Goal: Check status: Check status

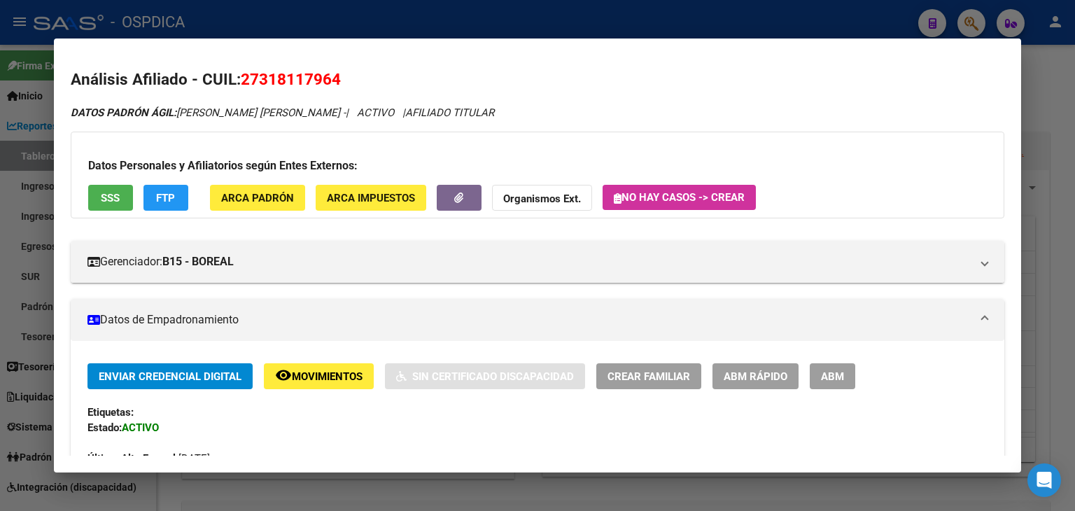
scroll to position [280, 0]
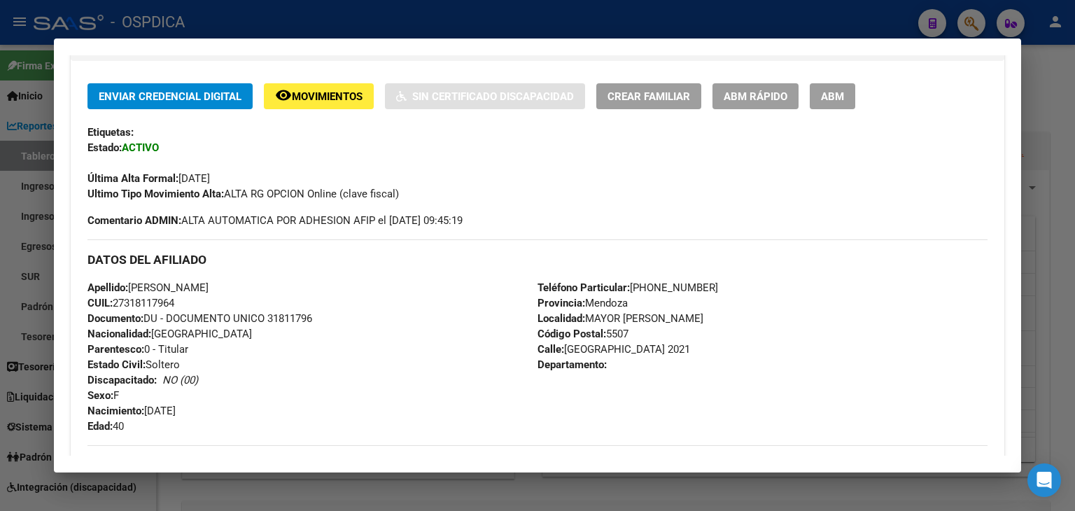
click at [966, 27] on div at bounding box center [537, 255] width 1075 height 511
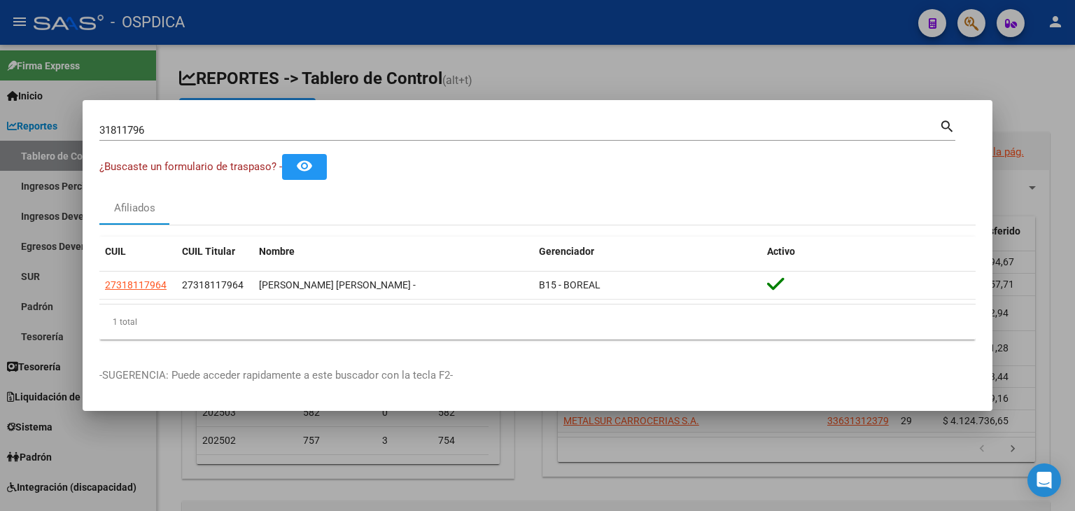
click at [966, 27] on div at bounding box center [537, 255] width 1075 height 511
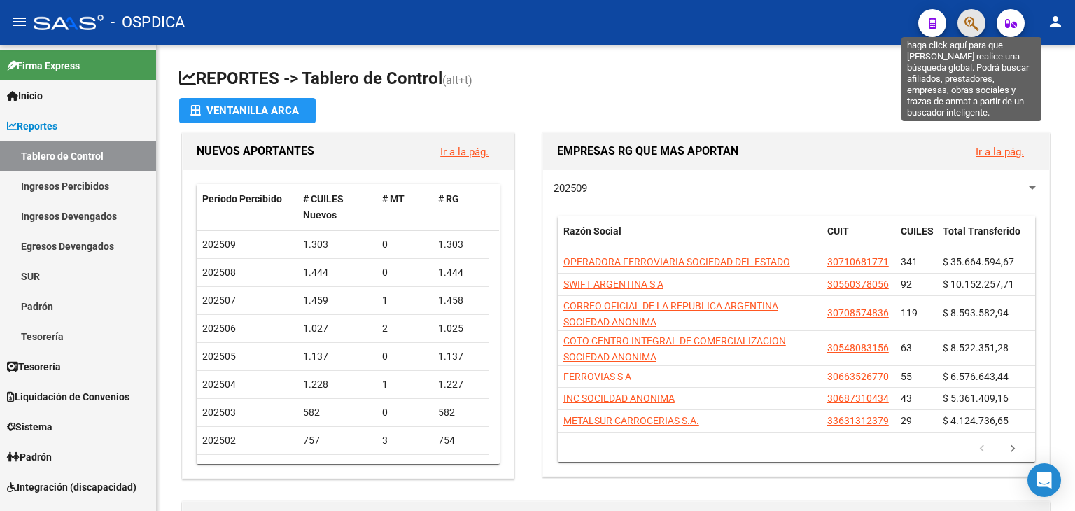
click at [966, 27] on icon "button" at bounding box center [972, 23] width 14 height 16
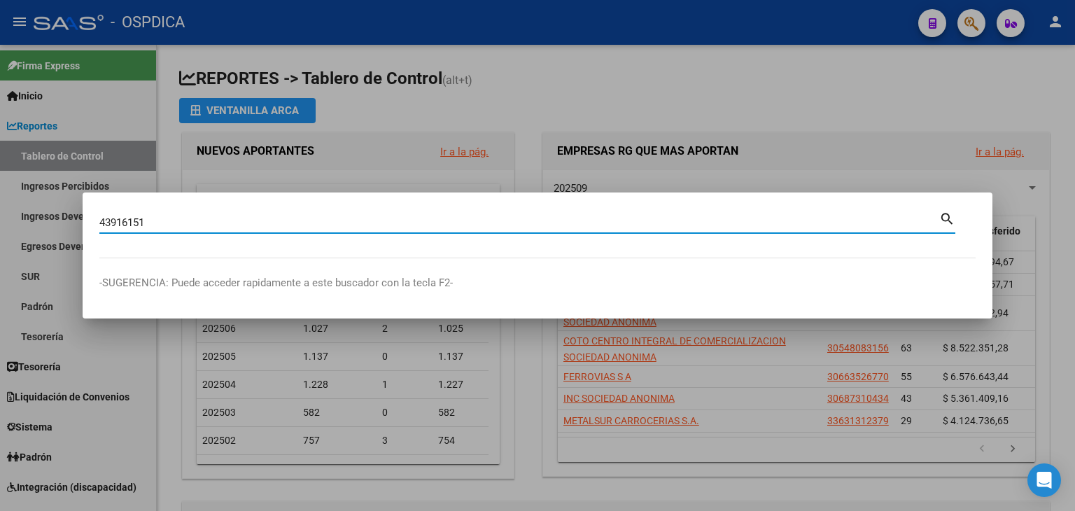
type input "43916151"
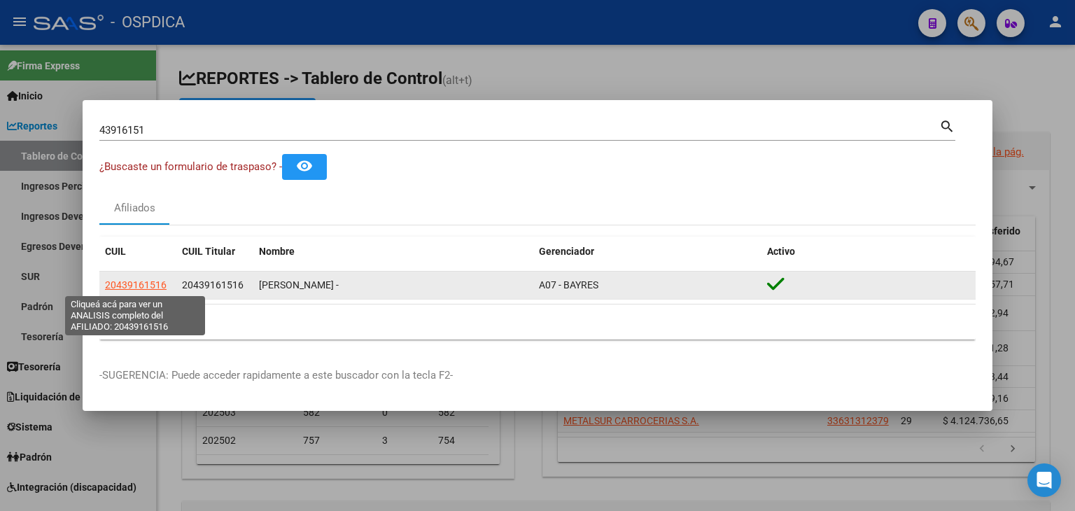
click at [134, 280] on span "20439161516" at bounding box center [136, 284] width 62 height 11
type textarea "20439161516"
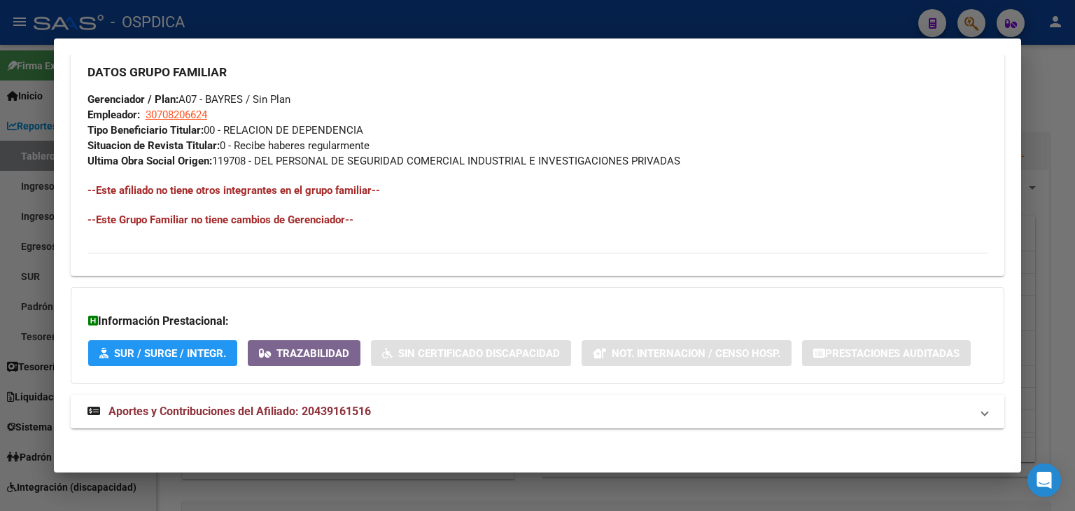
scroll to position [678, 0]
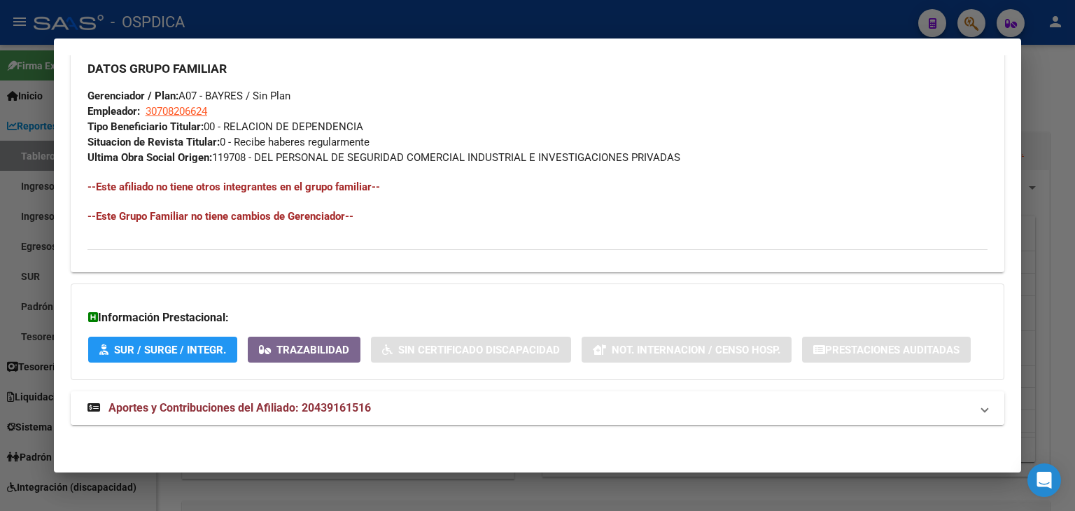
click at [271, 415] on strong "Aportes y Contribuciones del Afiliado: 20439161516" at bounding box center [230, 408] width 284 height 17
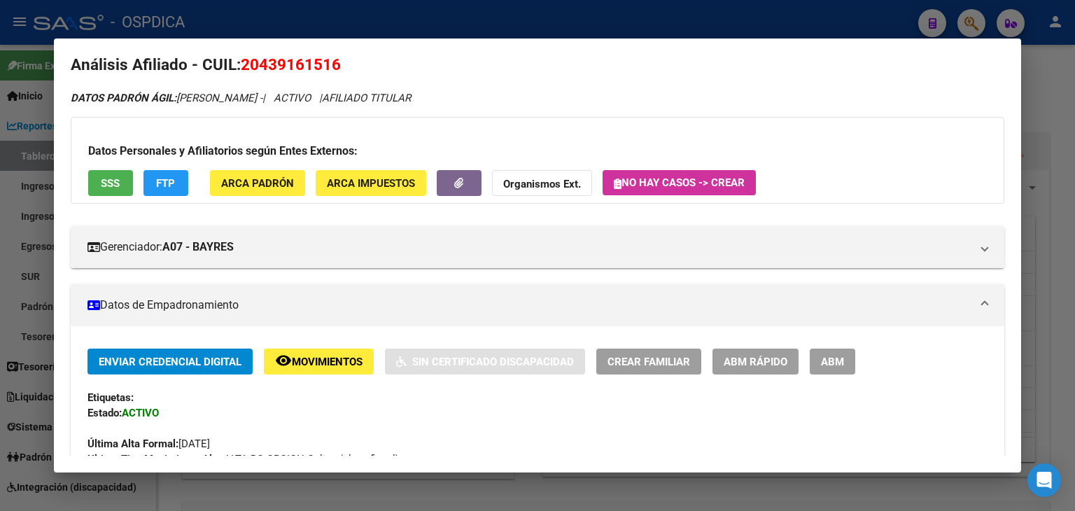
scroll to position [0, 0]
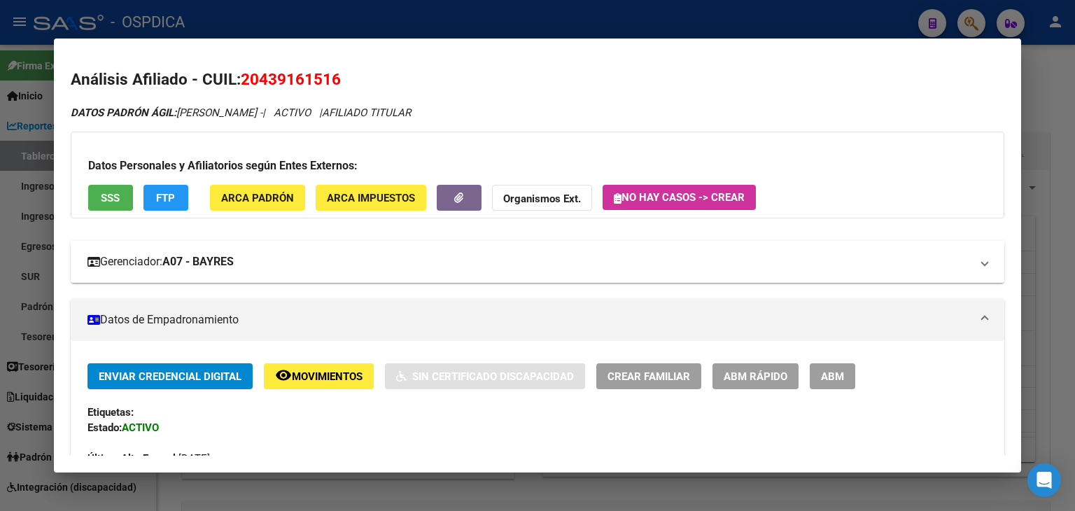
click at [234, 261] on strong "A07 - BAYRES" at bounding box center [197, 261] width 71 height 17
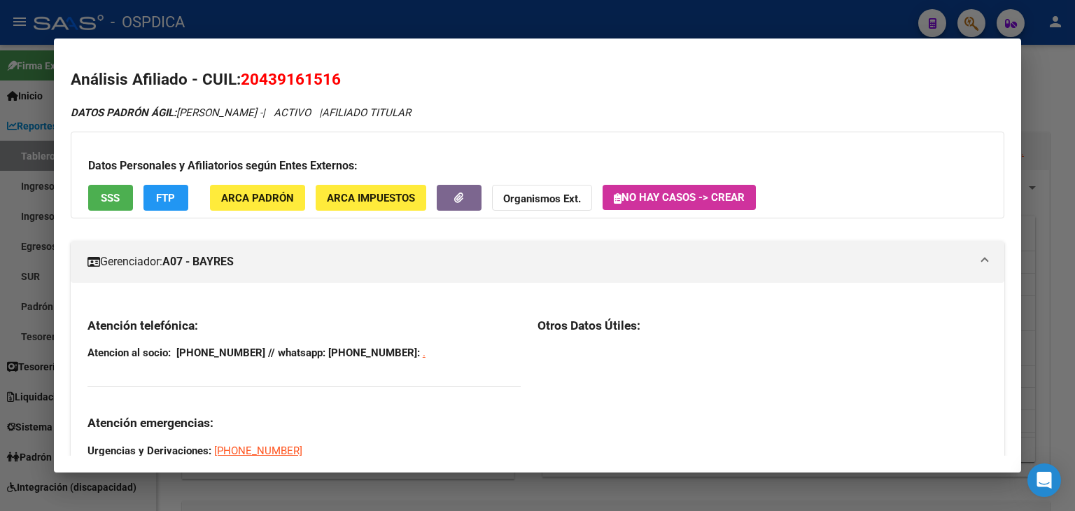
click at [234, 261] on strong "A07 - BAYRES" at bounding box center [197, 261] width 71 height 17
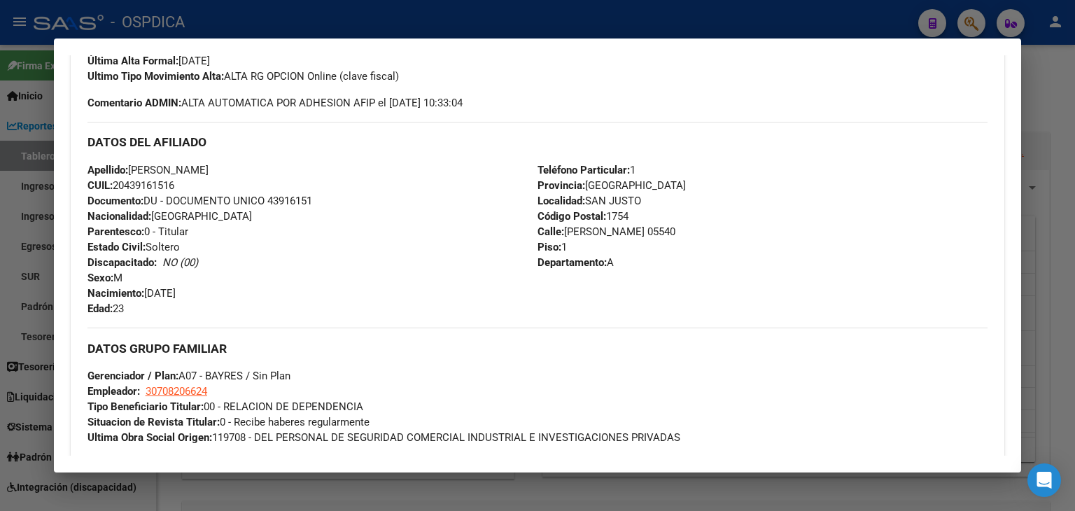
scroll to position [420, 0]
